Goal: Task Accomplishment & Management: Manage account settings

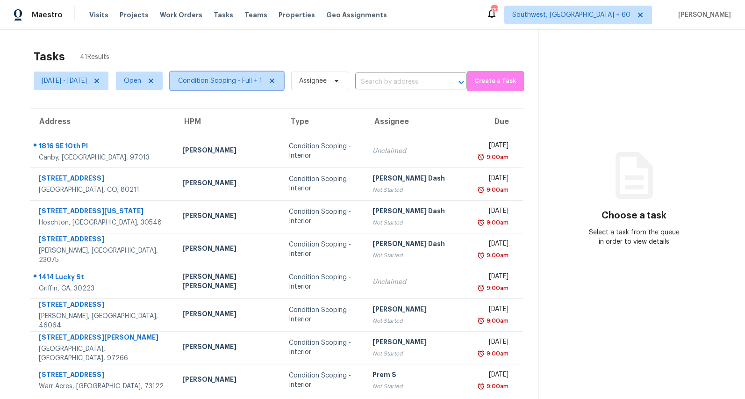
click at [245, 79] on span "Condition Scoping - Full + 1" at bounding box center [220, 80] width 84 height 9
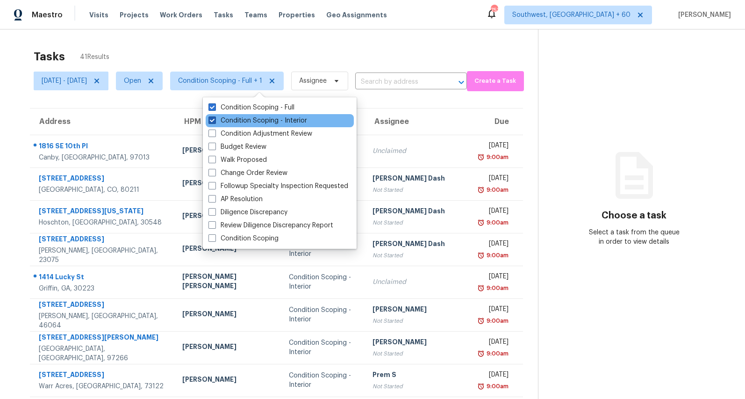
click at [244, 120] on label "Condition Scoping - Interior" at bounding box center [257, 120] width 99 height 9
click at [215, 120] on input "Condition Scoping - Interior" at bounding box center [211, 119] width 6 height 6
checkbox input "false"
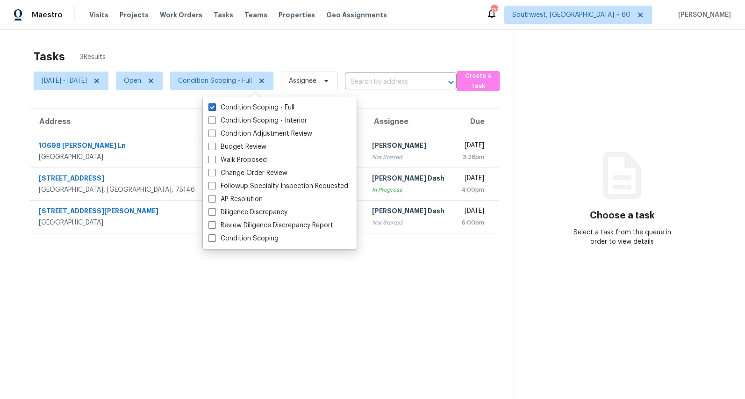
click at [207, 48] on div "Tasks 3 Results" at bounding box center [274, 56] width 480 height 24
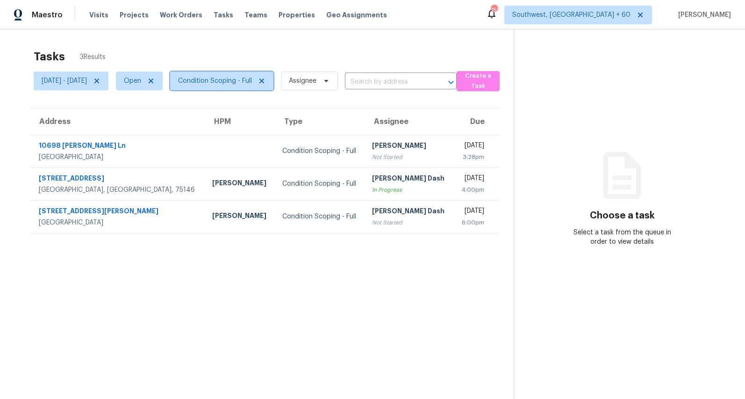
click at [249, 84] on span "Condition Scoping - Full" at bounding box center [215, 80] width 74 height 9
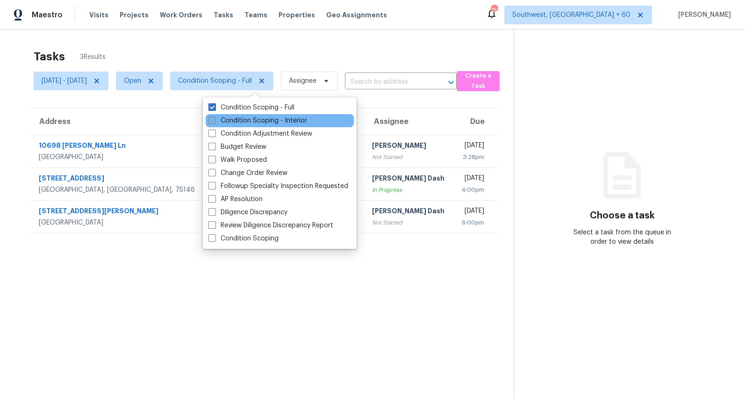
click at [251, 122] on label "Condition Scoping - Interior" at bounding box center [257, 120] width 99 height 9
click at [215, 122] on input "Condition Scoping - Interior" at bounding box center [211, 119] width 6 height 6
checkbox input "true"
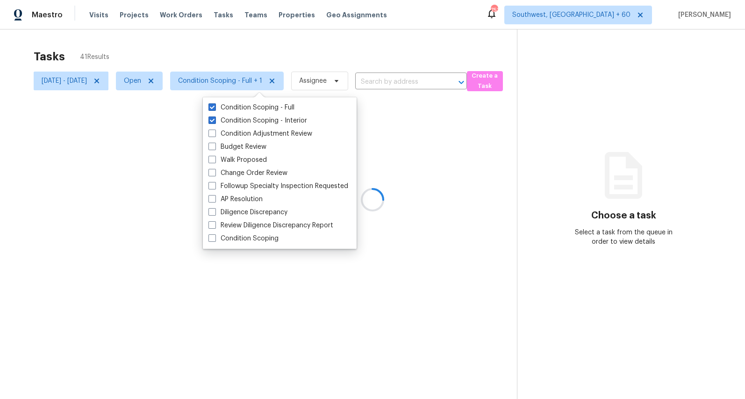
click at [166, 53] on div at bounding box center [372, 199] width 745 height 399
